Goal: Task Accomplishment & Management: Use online tool/utility

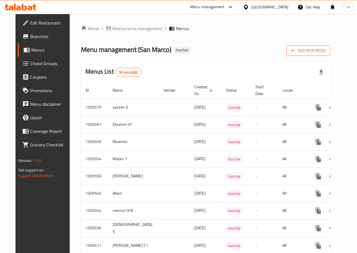
click at [326, 47] on span "Add New Menu" at bounding box center [308, 50] width 35 height 7
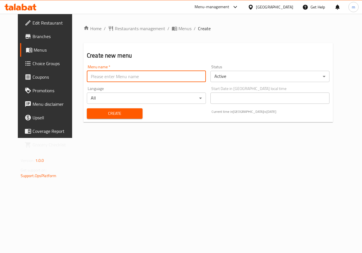
click at [181, 80] on input "text" at bounding box center [146, 76] width 119 height 11
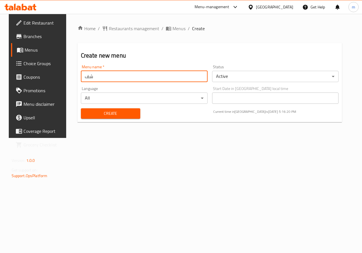
type input "ش"
type input "Ateff"
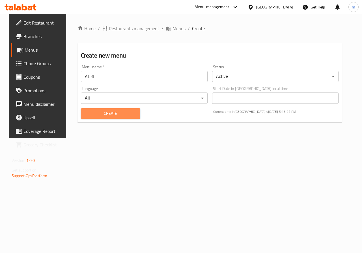
click at [135, 116] on button "Create" at bounding box center [110, 114] width 59 height 10
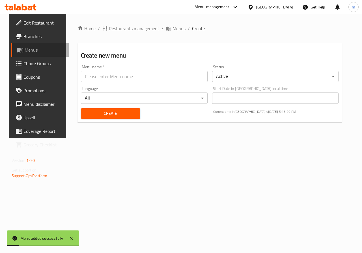
click at [32, 47] on span "Menus" at bounding box center [45, 50] width 40 height 7
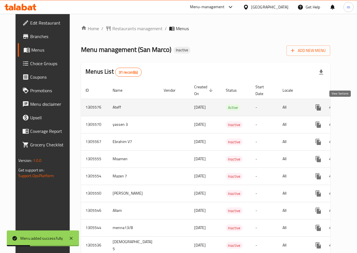
click at [357, 109] on icon "enhanced table" at bounding box center [359, 107] width 5 height 5
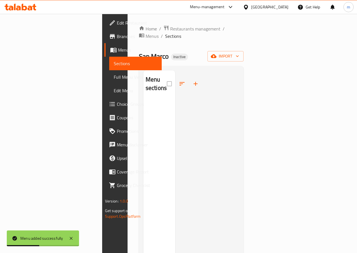
click at [244, 51] on div "San Marco Inactive import" at bounding box center [191, 56] width 105 height 10
click at [217, 53] on icon "button" at bounding box center [214, 56] width 6 height 6
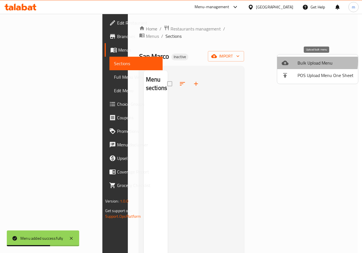
click at [303, 61] on span "Bulk Upload Menu" at bounding box center [325, 63] width 56 height 7
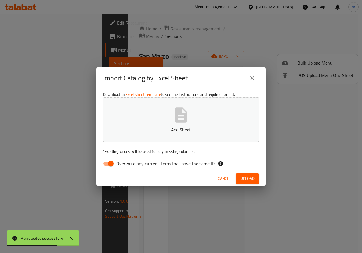
click at [109, 168] on input "Overwrite any current items that have the same ID." at bounding box center [111, 164] width 32 height 11
checkbox input "false"
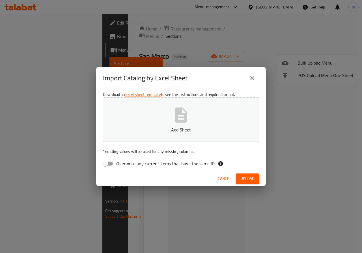
click at [185, 115] on icon "button" at bounding box center [181, 115] width 12 height 15
click at [242, 178] on span "Upload" at bounding box center [247, 178] width 14 height 7
click at [251, 81] on button "close" at bounding box center [252, 78] width 14 height 14
